Goal: Task Accomplishment & Management: Use online tool/utility

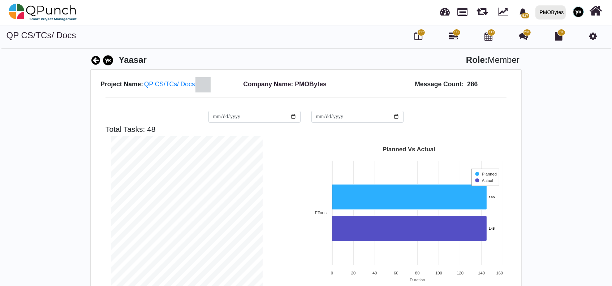
scroll to position [151, 163]
drag, startPoint x: 561, startPoint y: 1, endPoint x: 326, endPoint y: 55, distance: 241.3
click at [326, 55] on div "Yaasar Role: Member" at bounding box center [305, 62] width 431 height 16
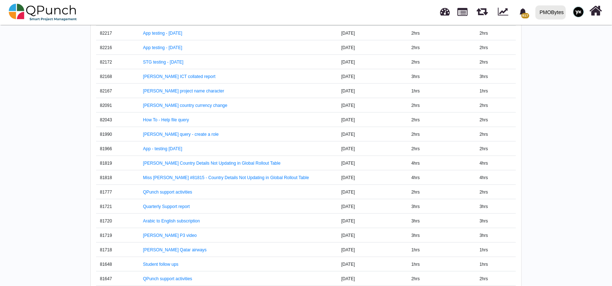
scroll to position [939, 0]
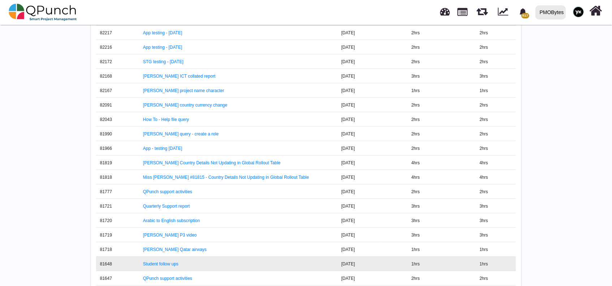
scroll to position [984, 0]
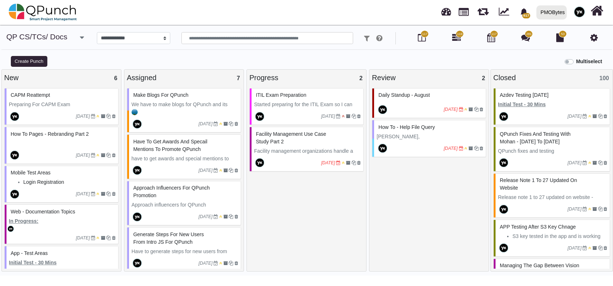
select select "*****"
click at [561, 8] on div "PMOBytes" at bounding box center [552, 12] width 24 height 13
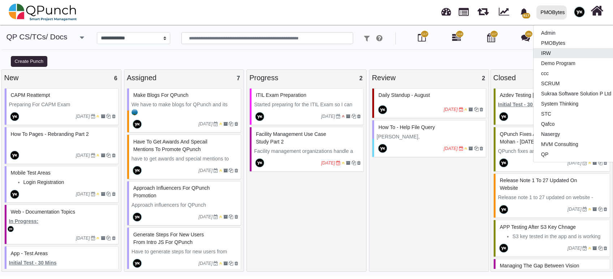
click at [553, 49] on link "IRW" at bounding box center [575, 53] width 85 height 10
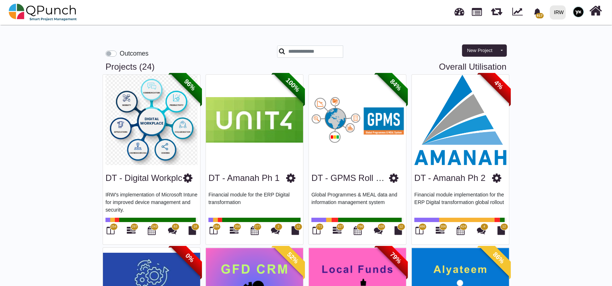
click at [440, 228] on span "556" at bounding box center [443, 226] width 8 height 7
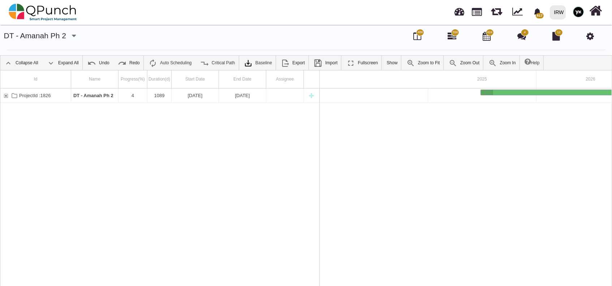
scroll to position [0, 124]
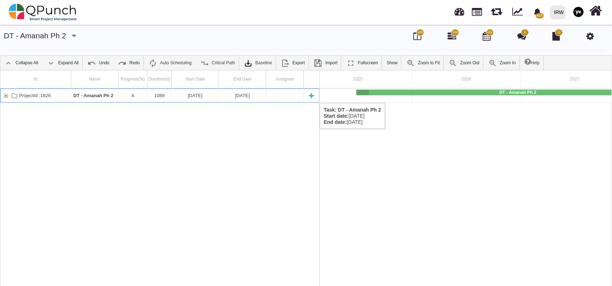
click at [5, 95] on div "ProjectId :1826" at bounding box center [6, 96] width 7 height 14
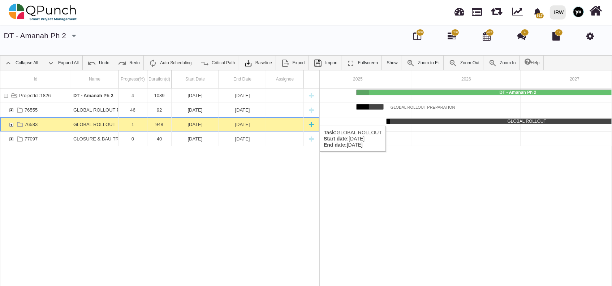
click at [10, 120] on div "76583" at bounding box center [11, 124] width 7 height 14
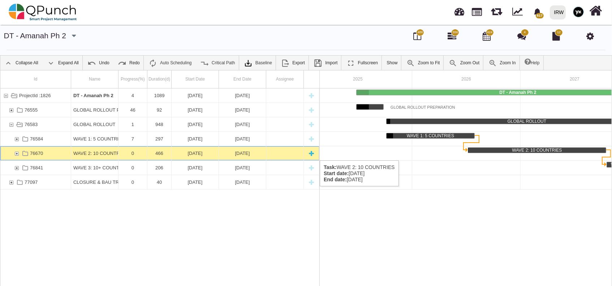
click at [14, 154] on div "76670" at bounding box center [16, 153] width 7 height 14
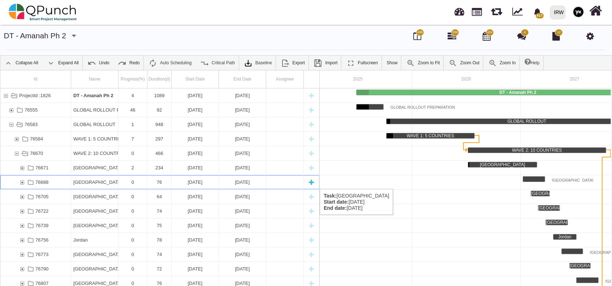
click at [22, 182] on div "76688" at bounding box center [22, 182] width 7 height 14
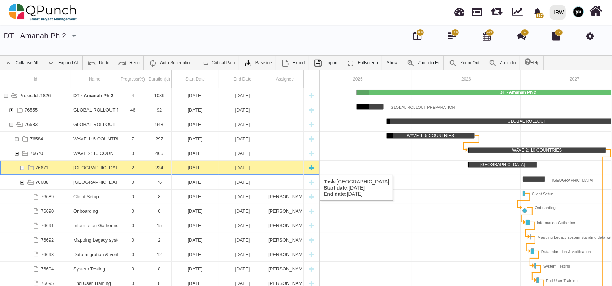
click at [23, 167] on div "76671" at bounding box center [22, 168] width 7 height 14
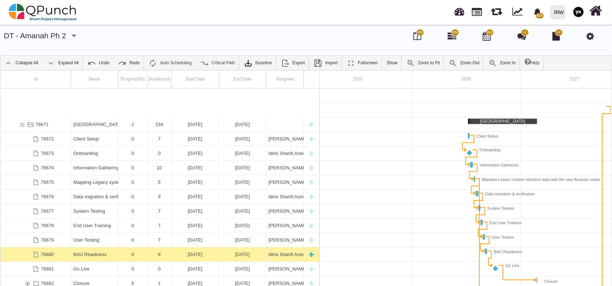
scroll to position [87, 0]
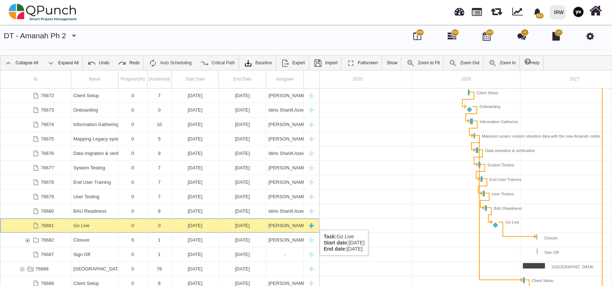
click at [86, 223] on div "Go Live" at bounding box center [94, 226] width 43 height 14
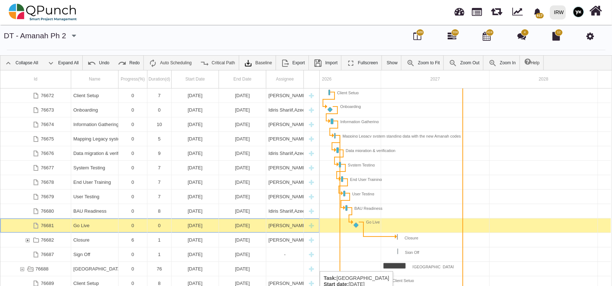
scroll to position [217, 0]
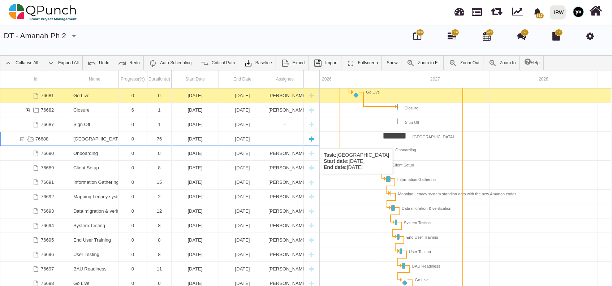
click at [89, 141] on div "Afghanistan" at bounding box center [94, 139] width 43 height 14
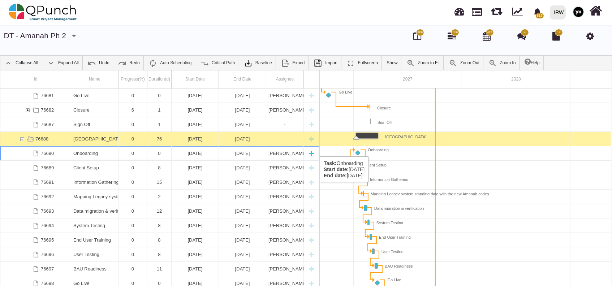
click at [85, 150] on div "Onboarding" at bounding box center [94, 153] width 43 height 14
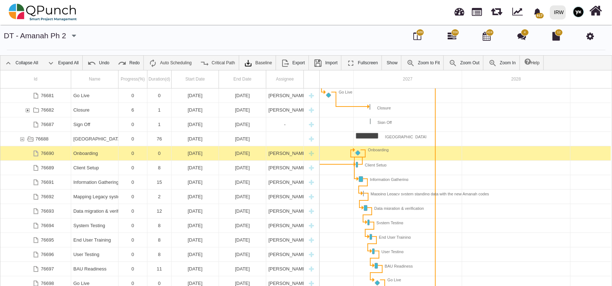
scroll to position [0, 293]
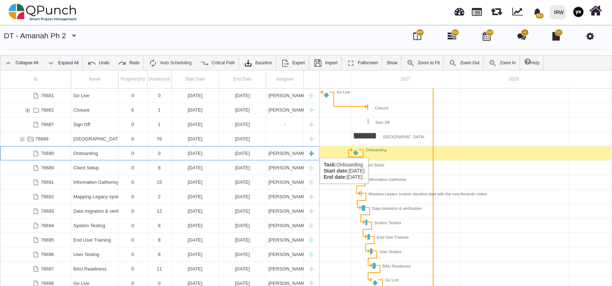
click at [117, 151] on div "Onboarding" at bounding box center [94, 153] width 47 height 14
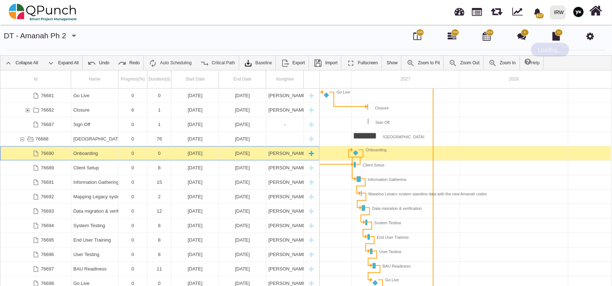
click at [117, 151] on div "Onboarding" at bounding box center [94, 153] width 47 height 14
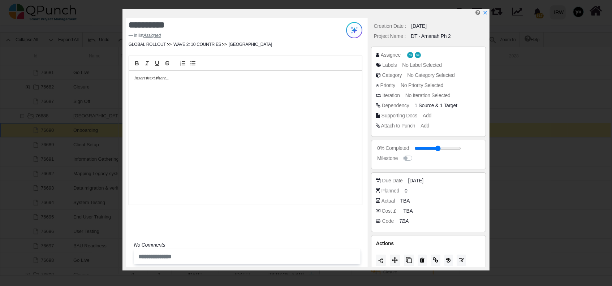
scroll to position [16, 0]
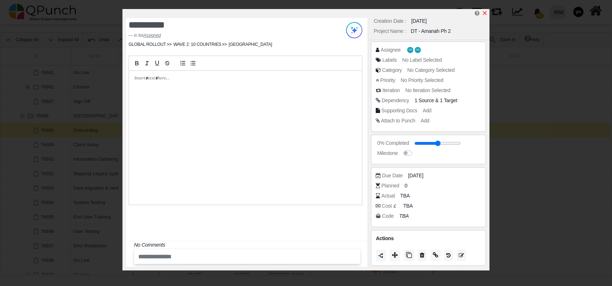
click at [487, 12] on icon "x" at bounding box center [485, 13] width 6 height 6
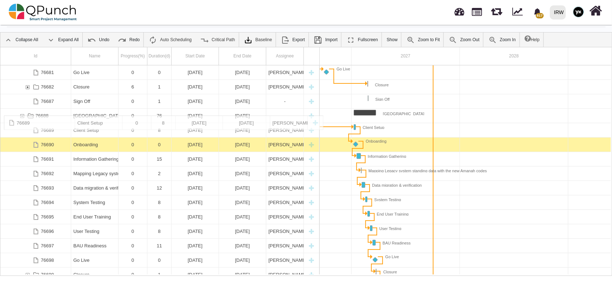
drag, startPoint x: 81, startPoint y: 145, endPoint x: 86, endPoint y: 120, distance: 25.4
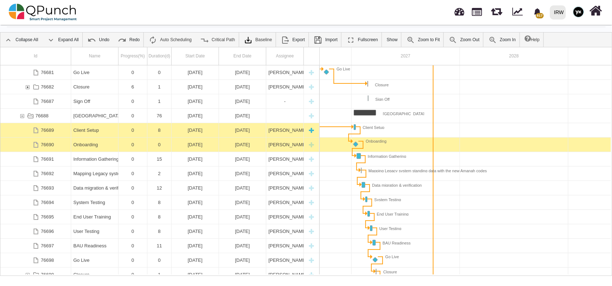
click at [88, 126] on div "Client Setup" at bounding box center [94, 130] width 43 height 14
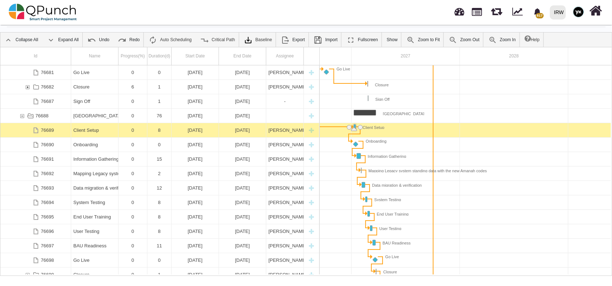
scroll to position [0, 291]
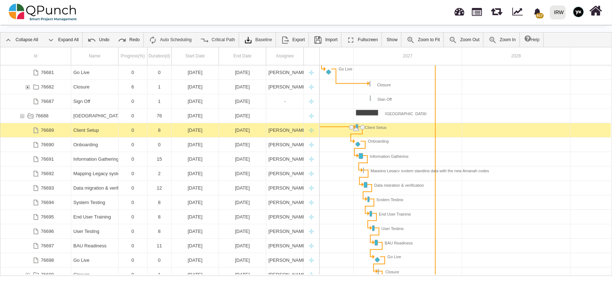
click at [88, 126] on div "Client Setup" at bounding box center [94, 130] width 43 height 14
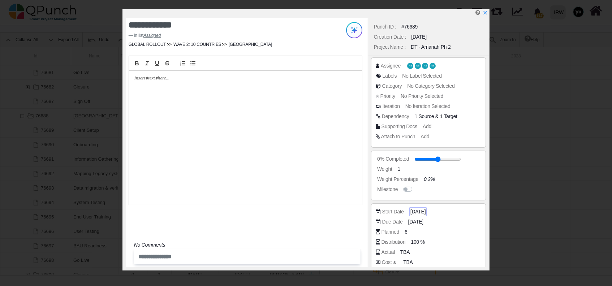
click at [418, 214] on span "08-01-2027" at bounding box center [417, 212] width 15 height 8
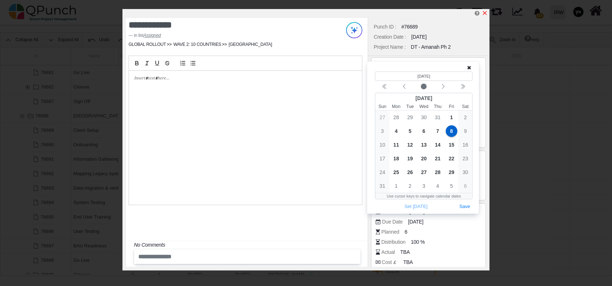
click at [484, 11] on icon "x" at bounding box center [485, 13] width 6 height 6
